Goal: Contribute content: Add original content to the website for others to see

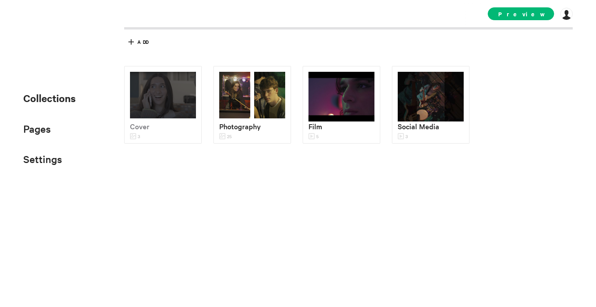
click at [345, 204] on div "Cover 3 Photography 25 Film 5 Social Media 3" at bounding box center [354, 149] width 460 height 167
click at [337, 107] on img at bounding box center [341, 97] width 66 height 50
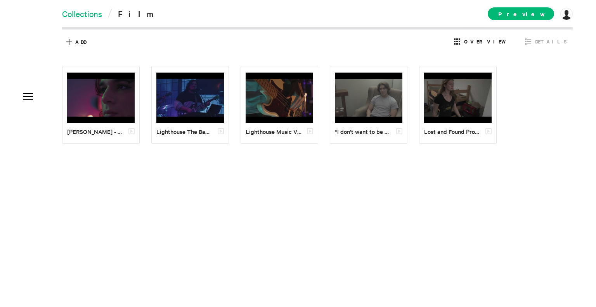
click at [81, 13] on link "Collections" at bounding box center [82, 13] width 40 height 11
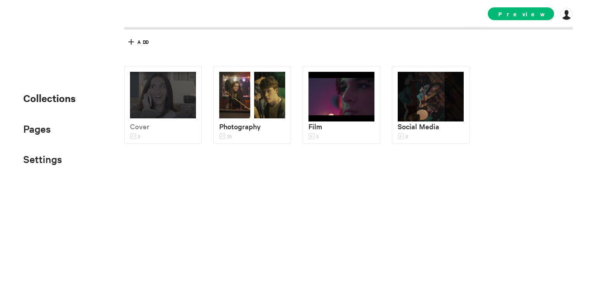
click at [208, 206] on div "Cover 3 Photography 25 Film 5 Social Media 3" at bounding box center [354, 149] width 460 height 167
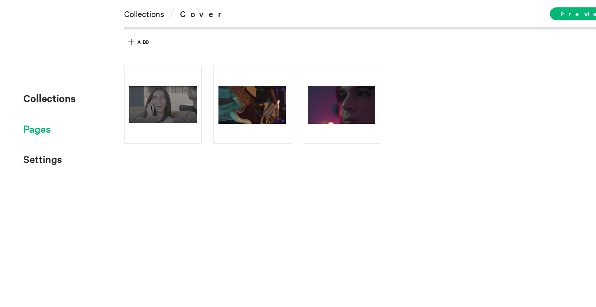
click at [31, 127] on span "Pages" at bounding box center [37, 128] width 28 height 13
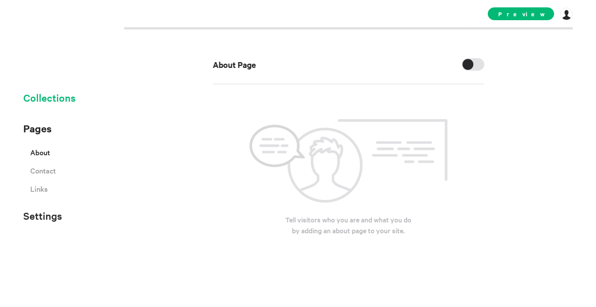
click at [52, 99] on span "Collections" at bounding box center [49, 97] width 52 height 13
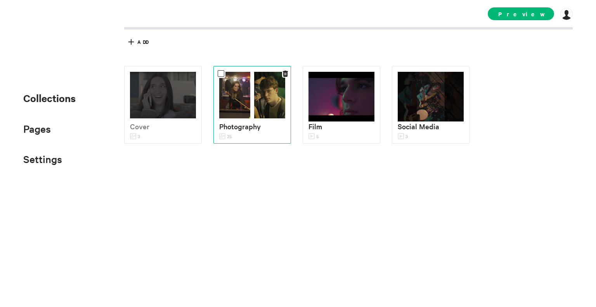
click at [255, 112] on img at bounding box center [269, 95] width 31 height 47
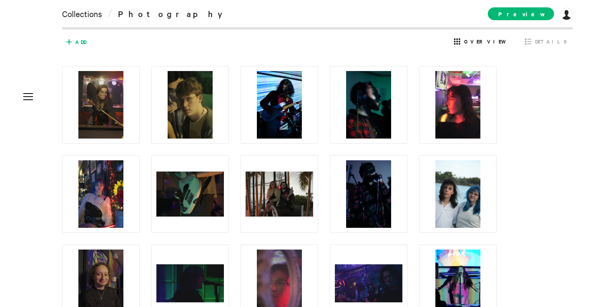
click at [78, 46] on span "Add" at bounding box center [74, 42] width 23 height 12
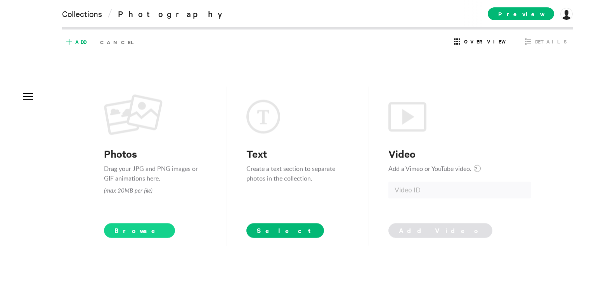
click at [133, 232] on span "Browse" at bounding box center [139, 230] width 71 height 15
click at [535, 160] on div "Photos Drag your JPG and PNG images or GIF animations here. (max 20MB per file)…" at bounding box center [317, 166] width 511 height 200
click at [127, 227] on span "Browse" at bounding box center [139, 230] width 71 height 15
click at [125, 229] on span "Browse" at bounding box center [139, 230] width 71 height 15
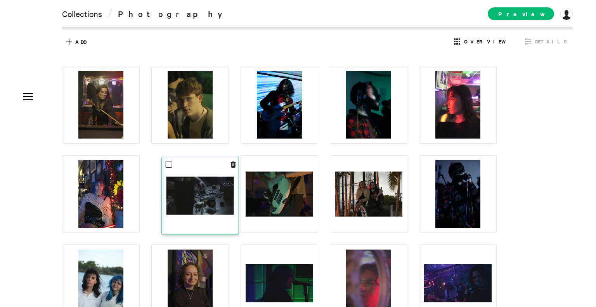
click at [204, 199] on img at bounding box center [200, 196] width 68 height 38
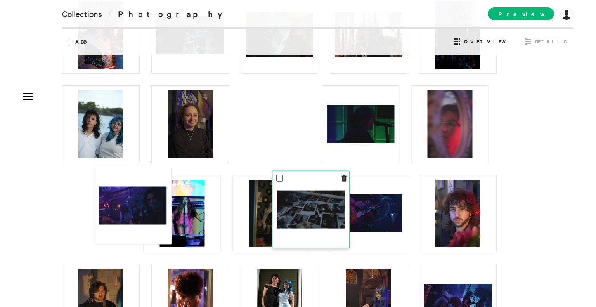
scroll to position [205, 0]
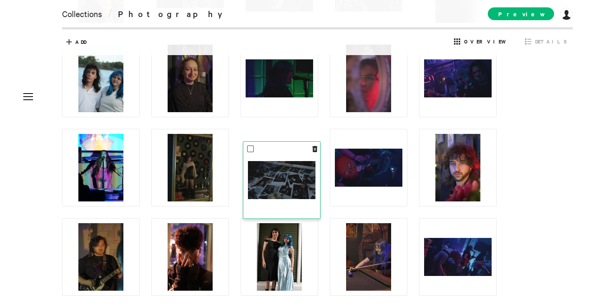
click at [286, 186] on img at bounding box center [282, 180] width 68 height 38
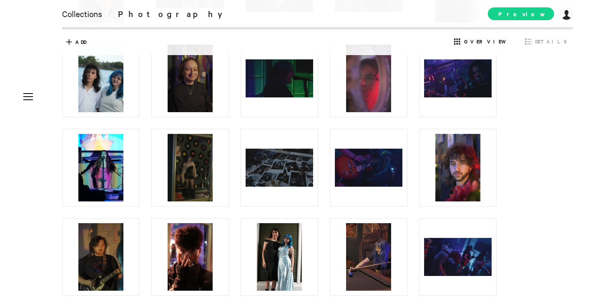
click at [527, 10] on span "Preview" at bounding box center [521, 13] width 66 height 13
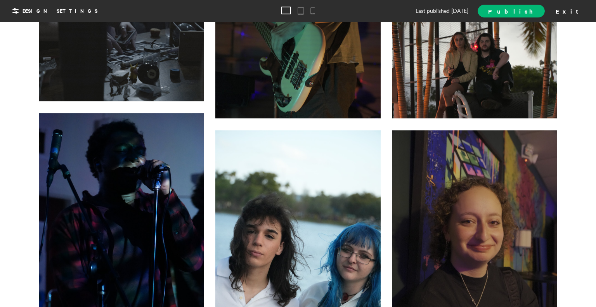
scroll to position [854, 0]
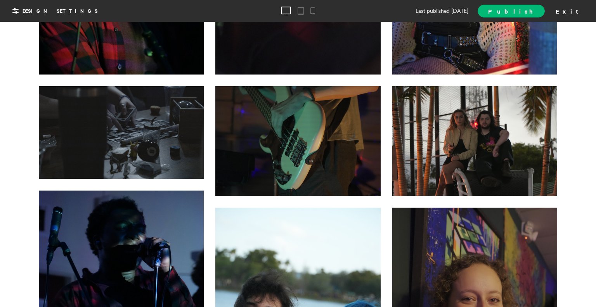
click at [118, 125] on div at bounding box center [121, 132] width 165 height 93
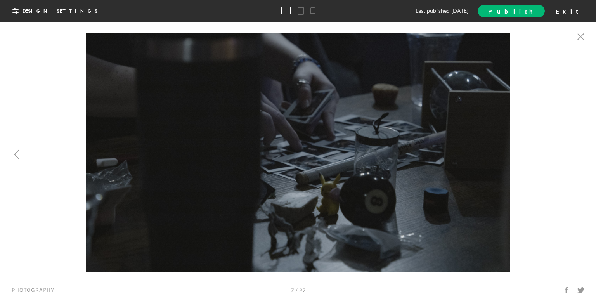
click at [32, 72] on div at bounding box center [149, 152] width 298 height 239
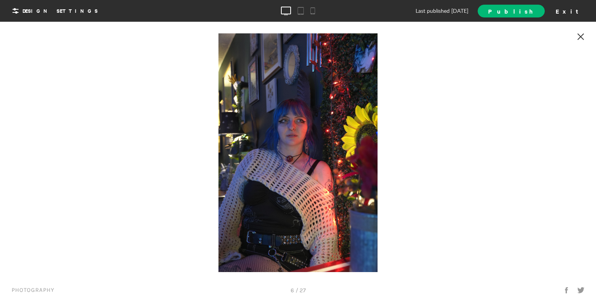
click at [575, 35] on div at bounding box center [581, 38] width 23 height 24
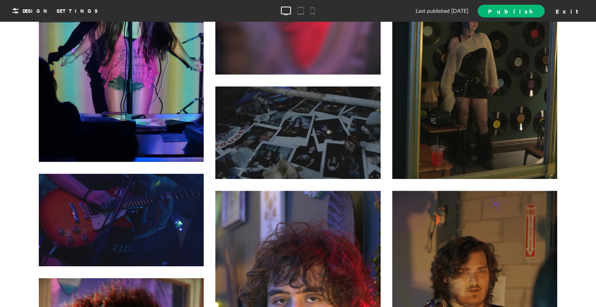
scroll to position [1397, 0]
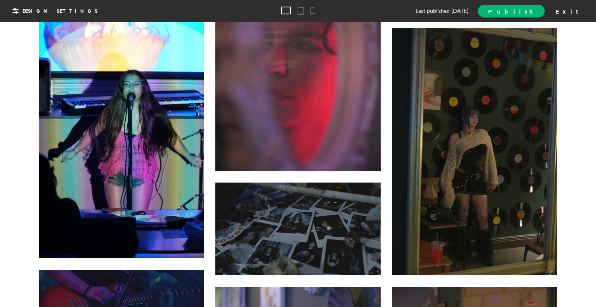
click at [568, 8] on div "Last published 5 days ago Publish Exit" at bounding box center [530, 11] width 113 height 13
click at [574, 9] on div "Exit" at bounding box center [570, 11] width 34 height 12
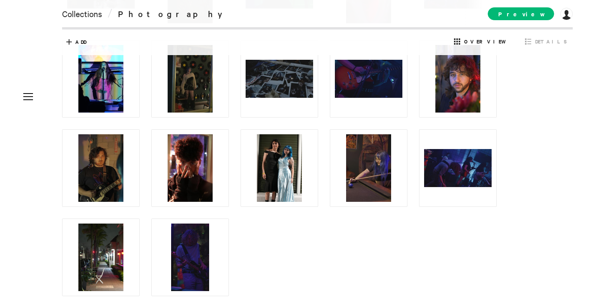
scroll to position [321, 0]
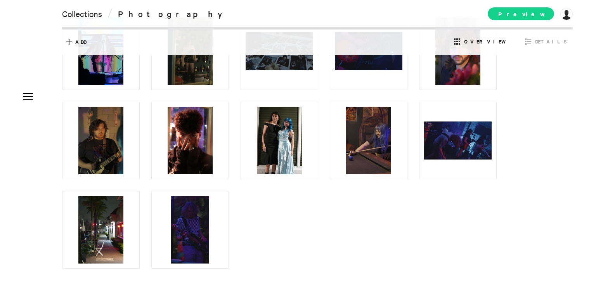
click at [530, 11] on span "Preview" at bounding box center [521, 13] width 66 height 13
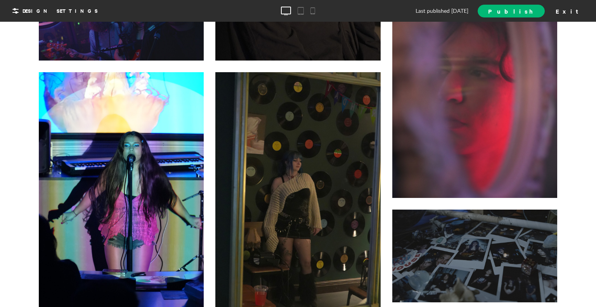
scroll to position [1397, 0]
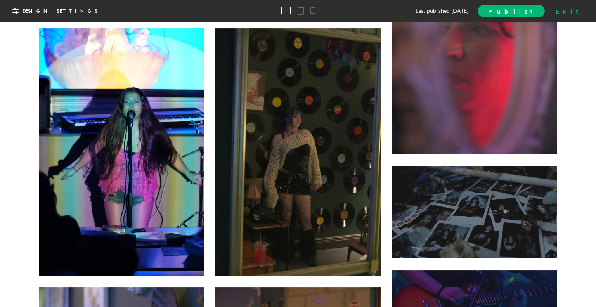
click at [570, 7] on div "Exit" at bounding box center [570, 11] width 34 height 12
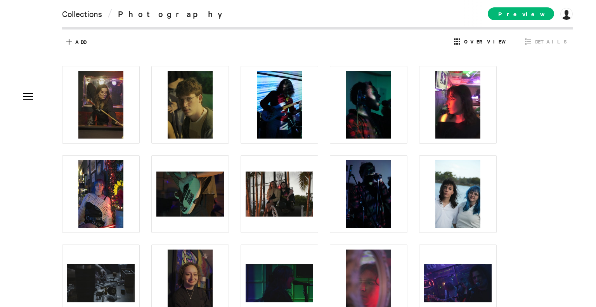
scroll to position [39, 0]
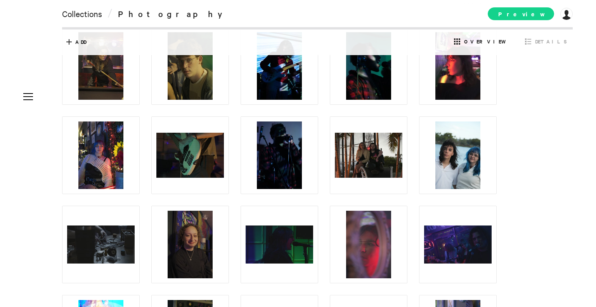
click at [533, 17] on span "Preview" at bounding box center [521, 13] width 66 height 13
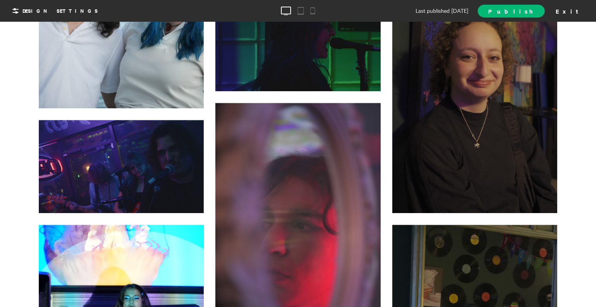
scroll to position [1242, 0]
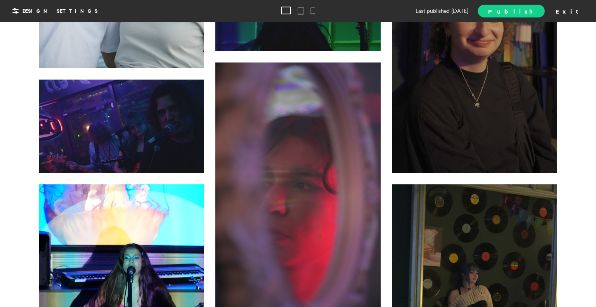
click at [533, 7] on span "Publish" at bounding box center [511, 11] width 46 height 8
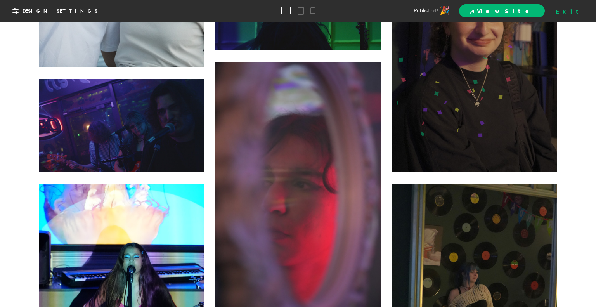
click at [572, 10] on div "Exit" at bounding box center [570, 11] width 34 height 12
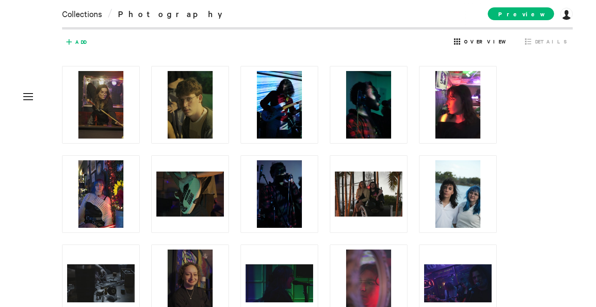
click at [79, 38] on span "Add" at bounding box center [80, 41] width 11 height 7
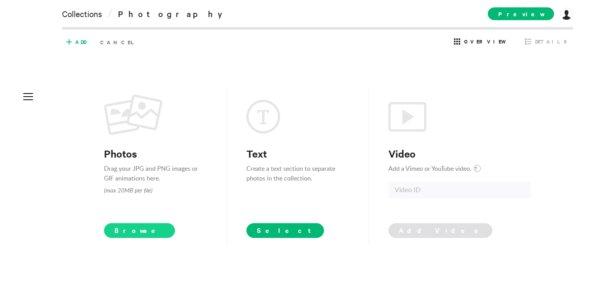
click at [121, 223] on span "Browse" at bounding box center [139, 230] width 71 height 15
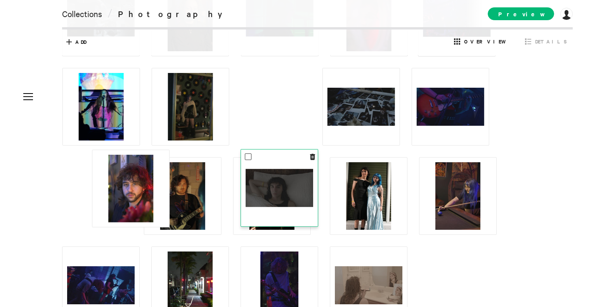
scroll to position [321, 0]
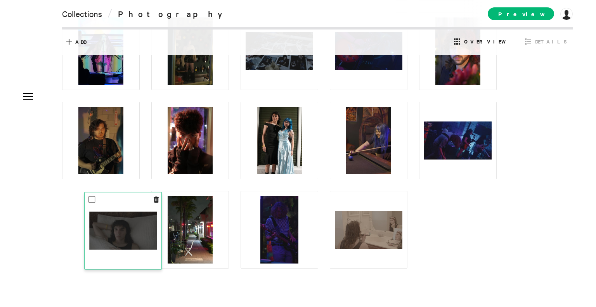
click at [107, 233] on img at bounding box center [123, 230] width 68 height 38
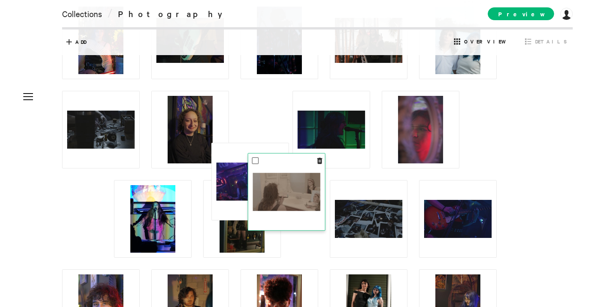
scroll to position [155, 0]
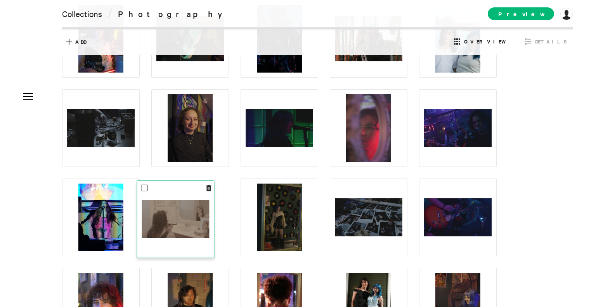
click at [177, 237] on img at bounding box center [176, 219] width 68 height 38
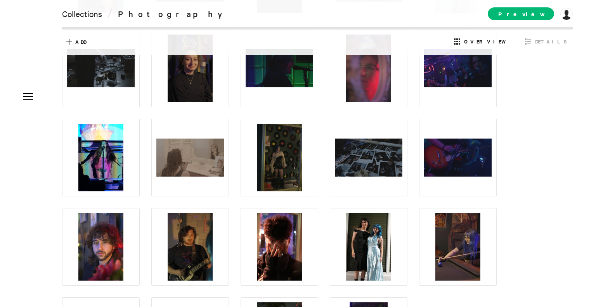
scroll to position [282, 0]
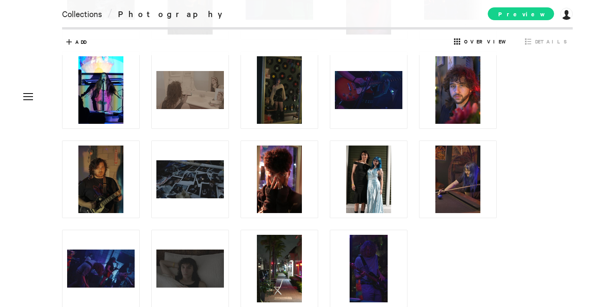
click at [542, 10] on span "Preview" at bounding box center [521, 13] width 66 height 13
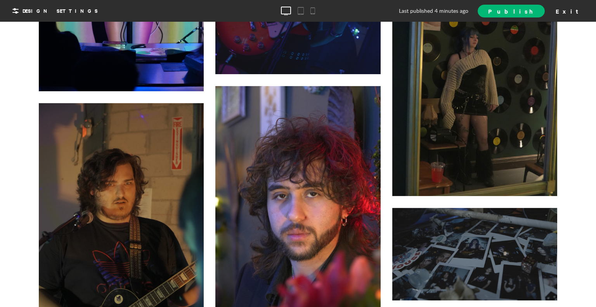
scroll to position [1630, 0]
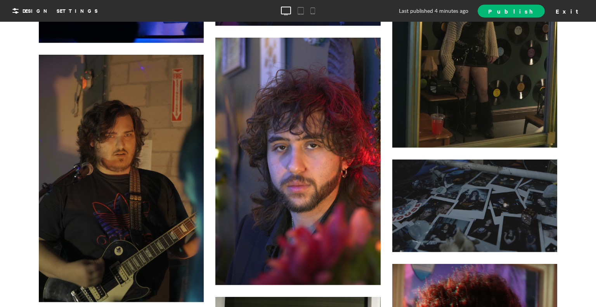
click at [570, 5] on div "Exit" at bounding box center [570, 11] width 34 height 12
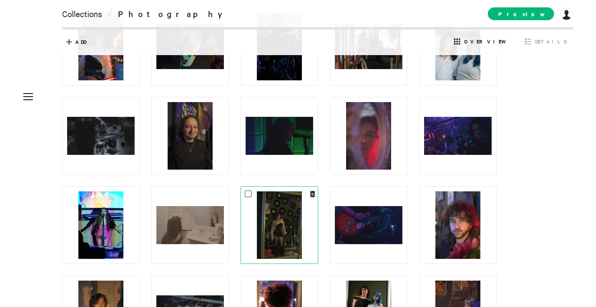
scroll to position [166, 0]
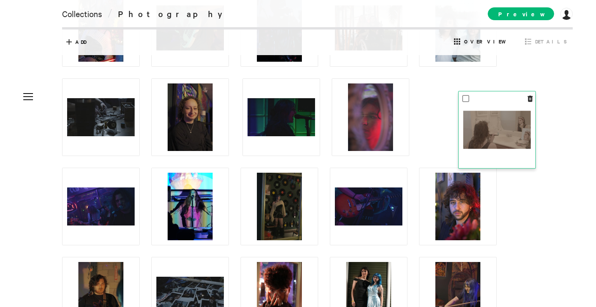
click at [476, 146] on img at bounding box center [497, 130] width 68 height 38
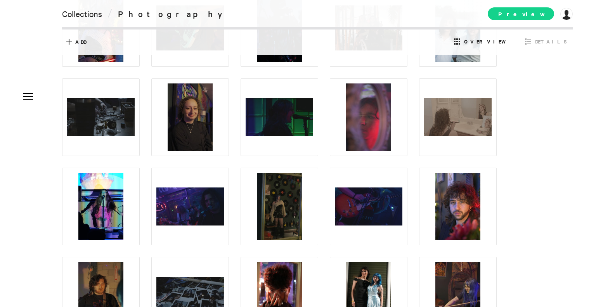
click at [521, 10] on span "Preview" at bounding box center [521, 13] width 66 height 13
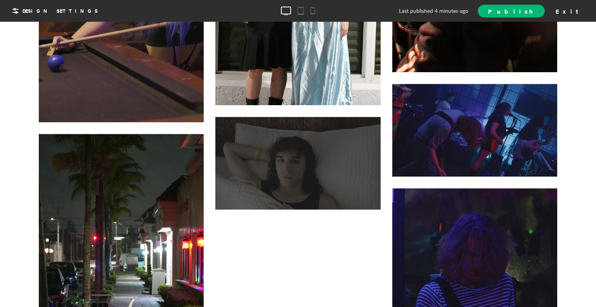
scroll to position [2134, 0]
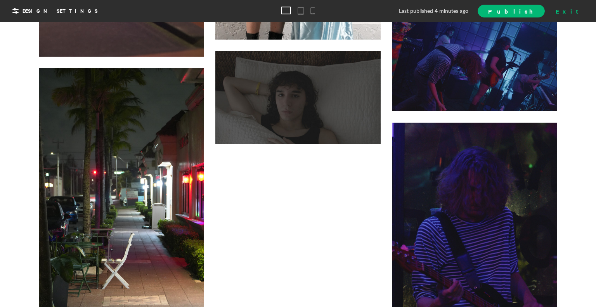
click at [576, 12] on div "Exit" at bounding box center [570, 11] width 34 height 12
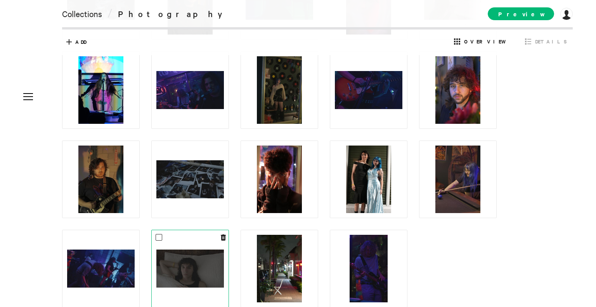
scroll to position [321, 0]
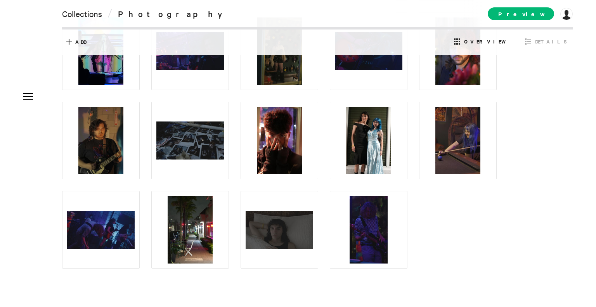
click at [526, 4] on div "Preview daninthewater.com daniel-morgan.exhibit.site Subscription Collaborators…" at bounding box center [530, 13] width 85 height 27
click at [526, 12] on span "Preview" at bounding box center [521, 13] width 66 height 13
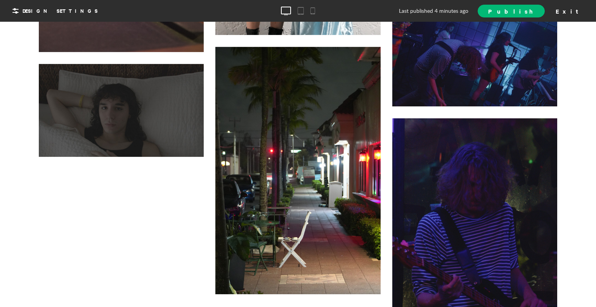
scroll to position [2173, 0]
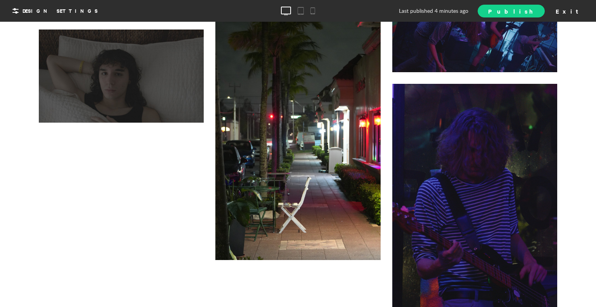
click at [534, 12] on span "Publish" at bounding box center [511, 11] width 46 height 8
click at [574, 9] on div "Exit" at bounding box center [570, 11] width 34 height 12
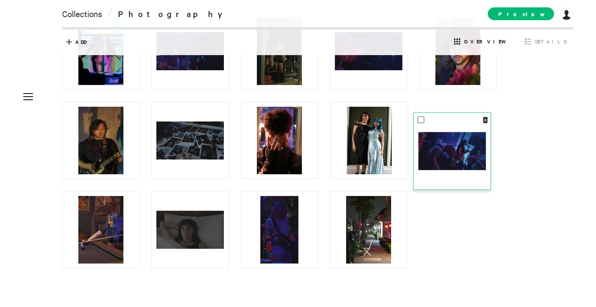
click at [455, 149] on img at bounding box center [452, 151] width 68 height 38
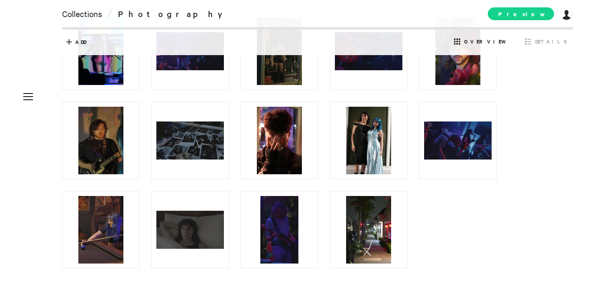
click at [537, 7] on span "Preview" at bounding box center [521, 13] width 66 height 13
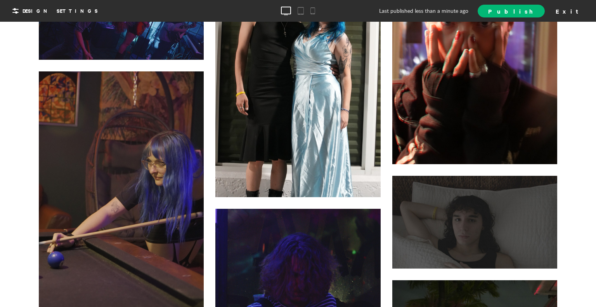
scroll to position [1863, 0]
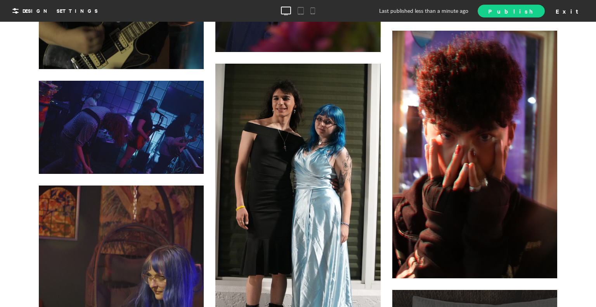
click at [534, 10] on span "Publish" at bounding box center [511, 11] width 46 height 8
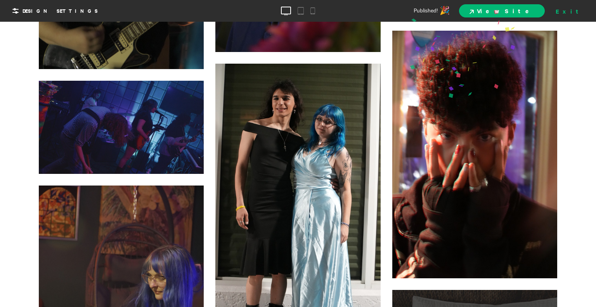
click at [574, 13] on div "Exit" at bounding box center [570, 11] width 34 height 12
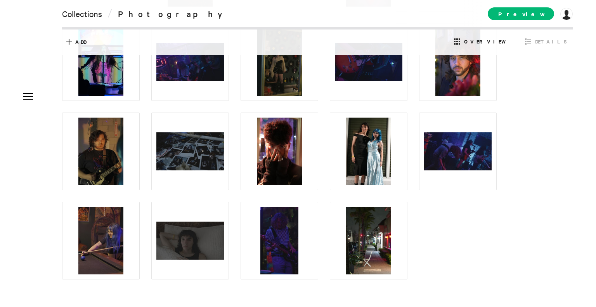
scroll to position [321, 0]
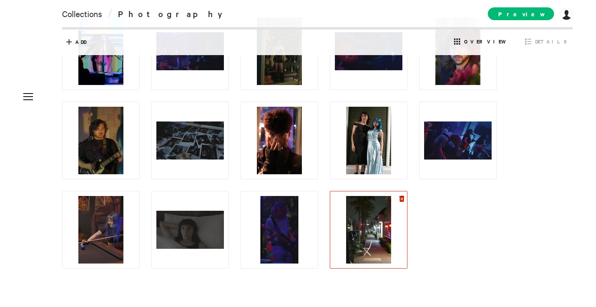
click at [402, 199] on icon at bounding box center [401, 199] width 5 height 6
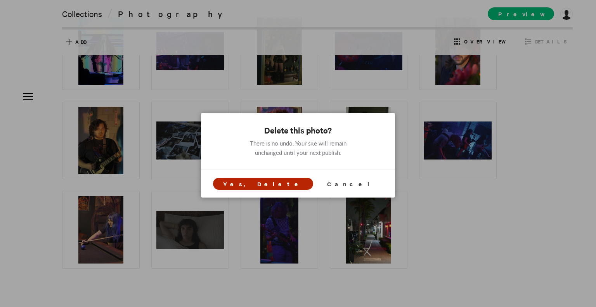
click at [273, 184] on span "Yes, Delete" at bounding box center [263, 184] width 80 height 8
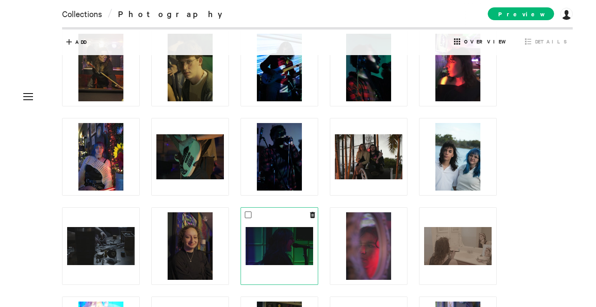
scroll to position [78, 0]
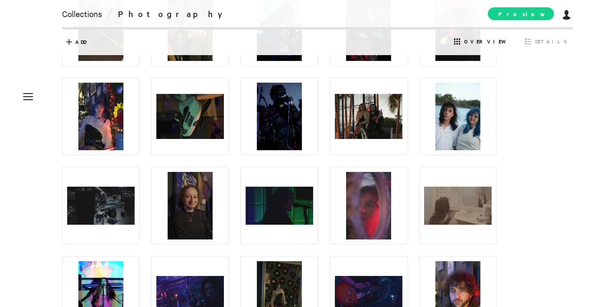
click at [524, 9] on span "Preview" at bounding box center [521, 13] width 66 height 13
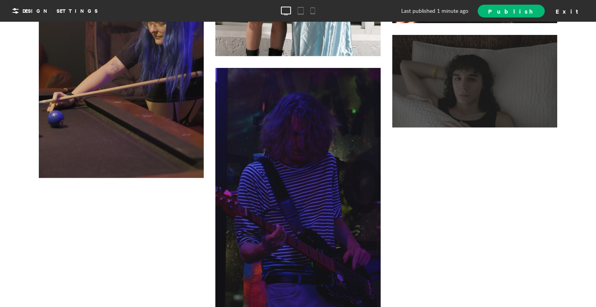
scroll to position [2134, 0]
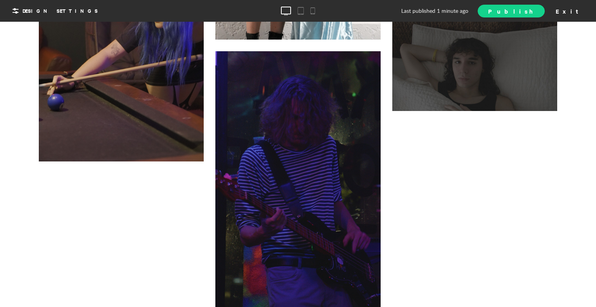
click at [534, 10] on span "Publish" at bounding box center [511, 11] width 46 height 8
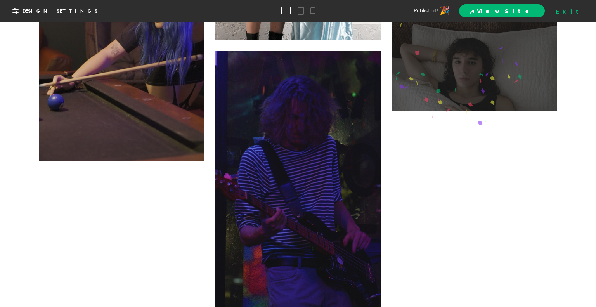
click at [574, 14] on div "Exit" at bounding box center [570, 11] width 34 height 12
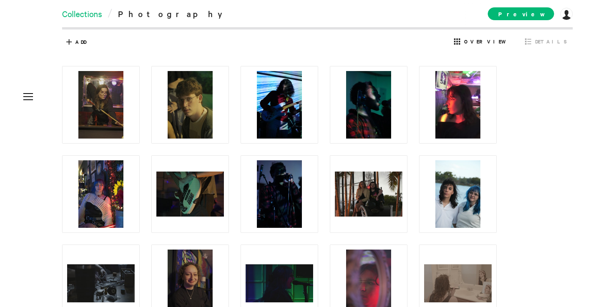
click at [98, 10] on link "Collections" at bounding box center [82, 13] width 40 height 11
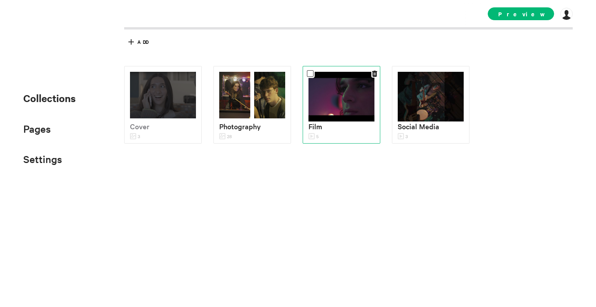
click at [307, 106] on div "Film 5" at bounding box center [342, 105] width 78 height 78
click at [314, 104] on img at bounding box center [341, 97] width 66 height 50
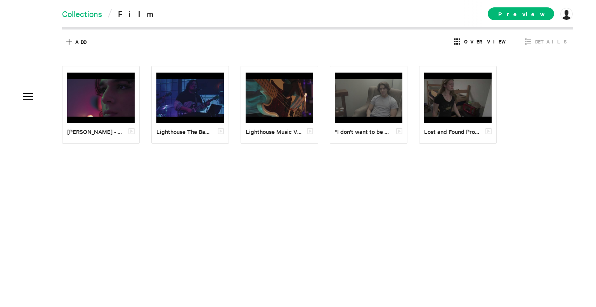
click at [89, 14] on link "Collections" at bounding box center [82, 13] width 40 height 11
